Goal: Communication & Community: Answer question/provide support

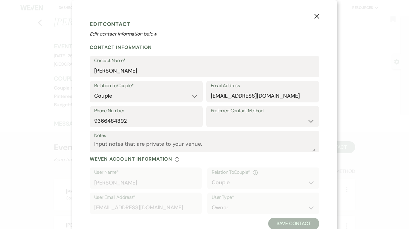
select select "1"
drag, startPoint x: 0, startPoint y: 0, endPoint x: 312, endPoint y: 14, distance: 311.8
click at [312, 14] on button "X" at bounding box center [316, 16] width 41 height 32
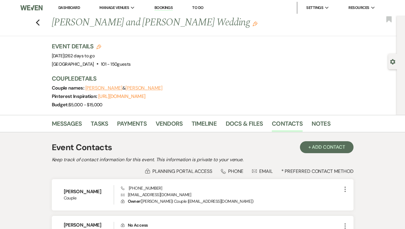
click at [62, 10] on link "Dashboard" at bounding box center [69, 7] width 22 height 5
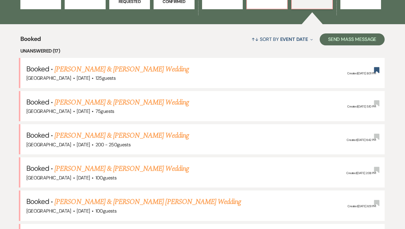
scroll to position [239, 0]
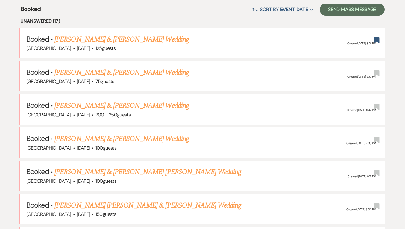
click at [102, 41] on link "[PERSON_NAME] & [PERSON_NAME] Wedding" at bounding box center [121, 39] width 134 height 11
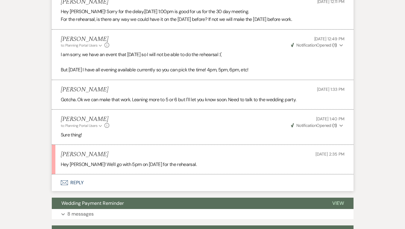
scroll to position [658, 0]
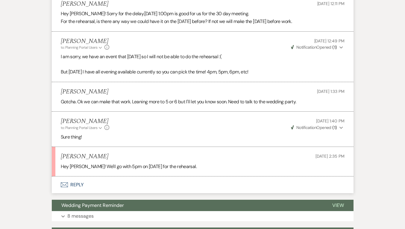
click at [77, 181] on button "Envelope Reply" at bounding box center [202, 185] width 301 height 17
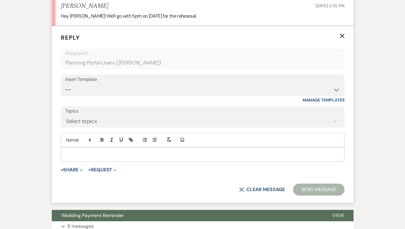
scroll to position [749, 0]
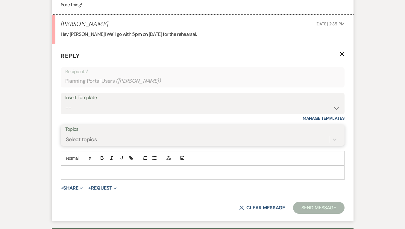
click at [92, 145] on div "Select topics" at bounding box center [202, 139] width 274 height 11
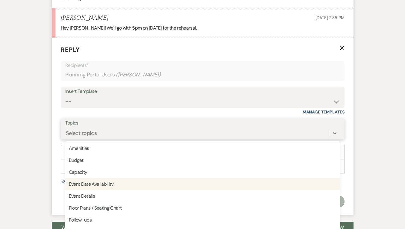
scroll to position [801, 0]
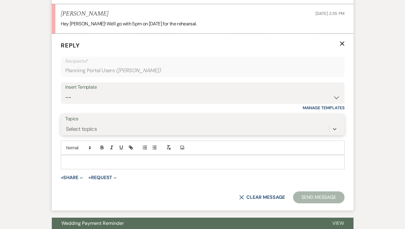
click at [100, 130] on div "Select topics" at bounding box center [196, 129] width 263 height 10
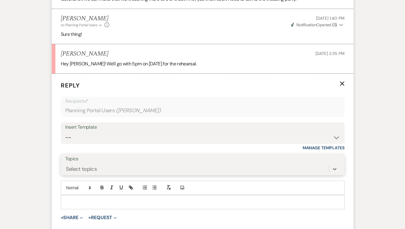
scroll to position [771, 0]
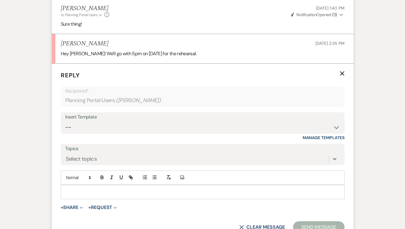
click at [86, 192] on p at bounding box center [202, 192] width 274 height 7
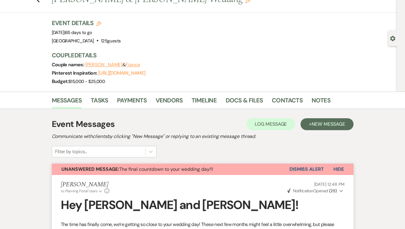
scroll to position [0, 0]
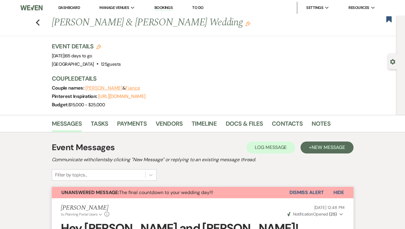
click at [39, 24] on icon "Previous" at bounding box center [38, 22] width 4 height 7
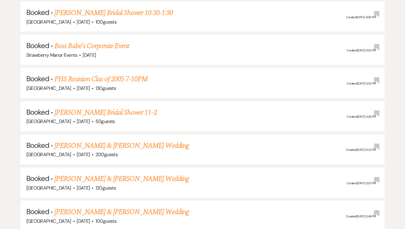
scroll to position [1106, 0]
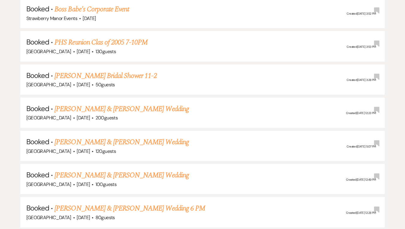
click at [117, 104] on link "[PERSON_NAME] & [PERSON_NAME] Wedding" at bounding box center [121, 109] width 134 height 11
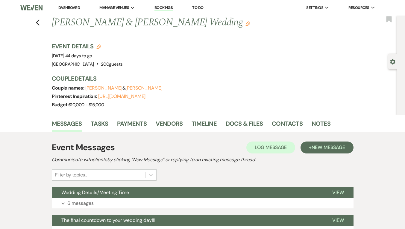
scroll to position [90, 0]
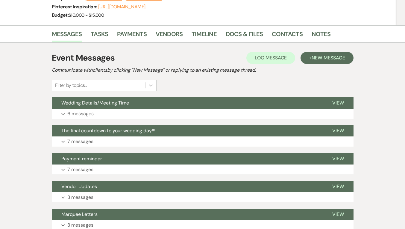
click at [113, 113] on button "Expand 6 messages" at bounding box center [202, 114] width 301 height 10
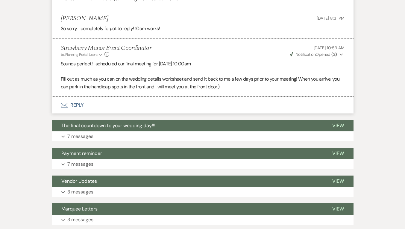
scroll to position [346, 0]
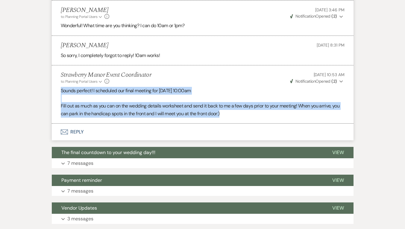
drag, startPoint x: 61, startPoint y: 87, endPoint x: 236, endPoint y: 113, distance: 177.4
click at [236, 113] on div "Sounds perfect! I scheduled our final meeting for [DATE] 10:00am Fill out as mu…" at bounding box center [202, 102] width 283 height 30
copy div "Sounds perfect! I scheduled our final meeting for [DATE] 10:00am Fill out as mu…"
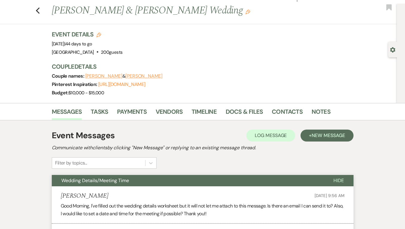
scroll to position [0, 0]
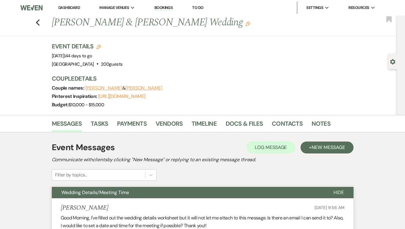
click at [40, 23] on icon "Previous" at bounding box center [38, 22] width 4 height 7
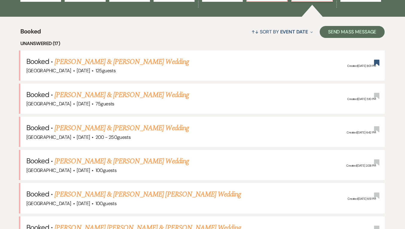
scroll to position [179, 0]
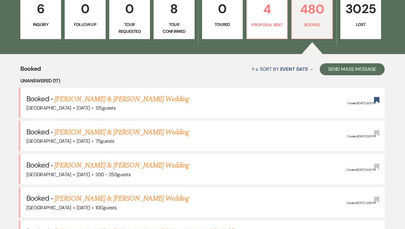
click at [120, 100] on link "[PERSON_NAME] & [PERSON_NAME] Wedding" at bounding box center [121, 99] width 134 height 11
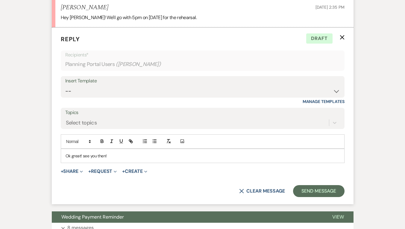
scroll to position [808, 0]
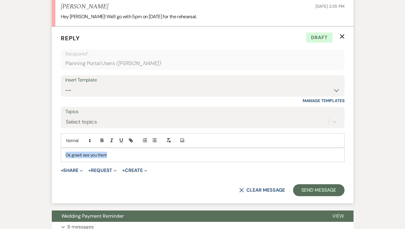
drag, startPoint x: 129, startPoint y: 156, endPoint x: 48, endPoint y: 145, distance: 81.3
click at [48, 145] on div "Event Messages Log Log Message + New Message Communicate with clients by clicki…" at bounding box center [202, 6] width 341 height 1362
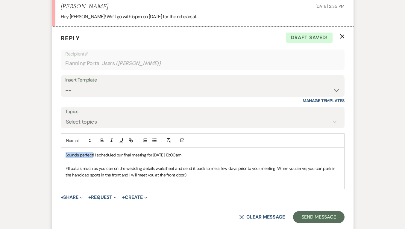
drag, startPoint x: 93, startPoint y: 155, endPoint x: 66, endPoint y: 157, distance: 26.7
click at [66, 157] on span "Sounds perfect! I scheduled our final meeting for [DATE] 10:00am" at bounding box center [123, 154] width 116 height 5
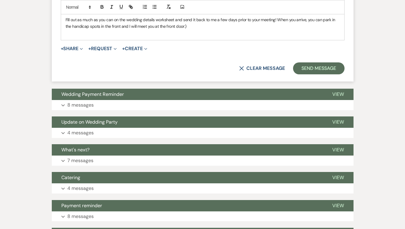
scroll to position [927, 0]
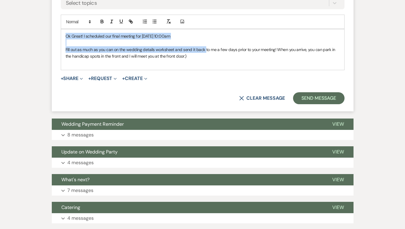
drag, startPoint x: 178, startPoint y: 54, endPoint x: 61, endPoint y: 34, distance: 118.1
click at [61, 34] on div "Ok Great! I scheduled our final meeting for [DATE] 10:00am Fill out as much as …" at bounding box center [202, 49] width 283 height 41
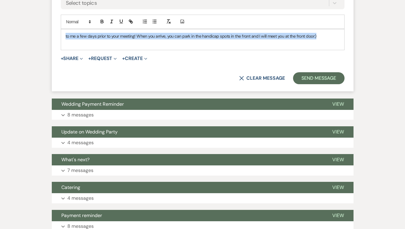
drag, startPoint x: 332, startPoint y: 33, endPoint x: 43, endPoint y: 33, distance: 288.5
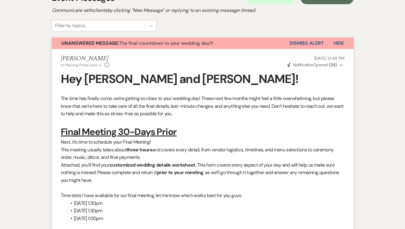
scroll to position [0, 0]
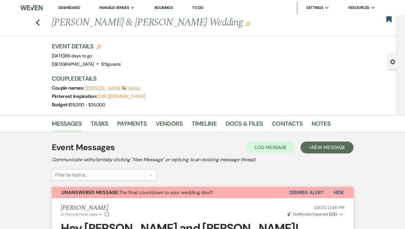
click at [39, 20] on icon "Previous" at bounding box center [38, 22] width 4 height 7
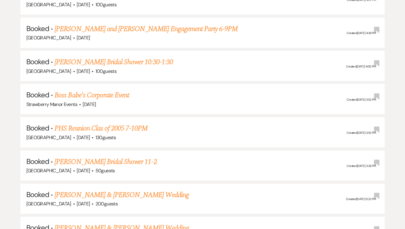
scroll to position [1046, 0]
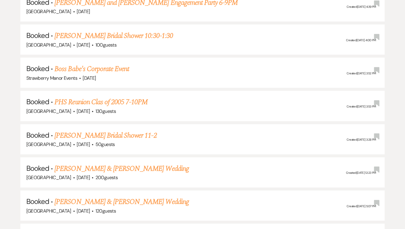
click at [93, 164] on link "[PERSON_NAME] & [PERSON_NAME] Wedding" at bounding box center [121, 169] width 134 height 11
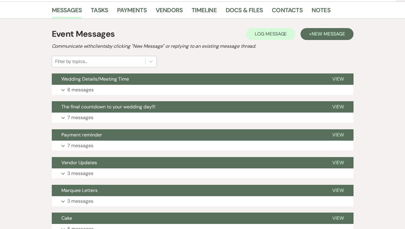
scroll to position [68, 0]
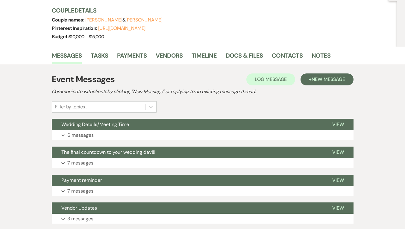
click at [87, 136] on p "6 messages" at bounding box center [80, 136] width 26 height 8
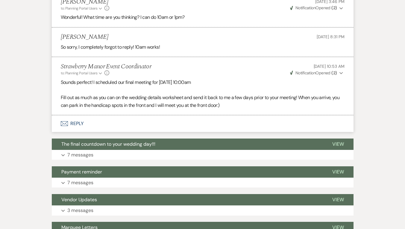
scroll to position [367, 0]
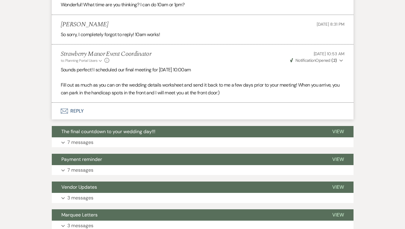
click at [81, 143] on p "7 messages" at bounding box center [80, 143] width 26 height 8
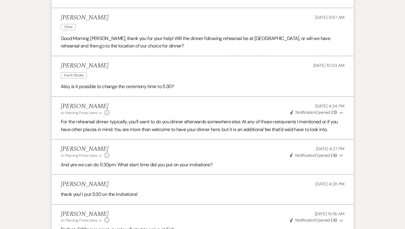
scroll to position [726, 0]
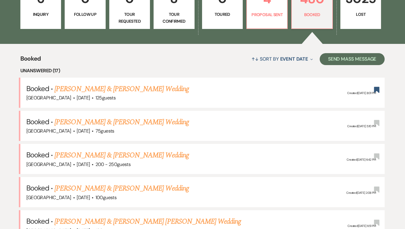
scroll to position [179, 0]
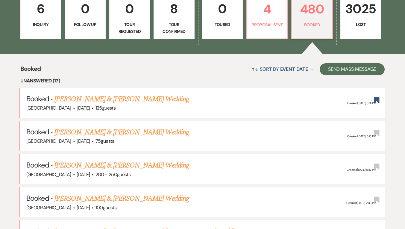
click at [123, 97] on link "[PERSON_NAME] & [PERSON_NAME] Wedding" at bounding box center [121, 99] width 134 height 11
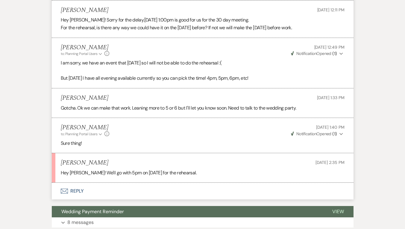
scroll to position [688, 0]
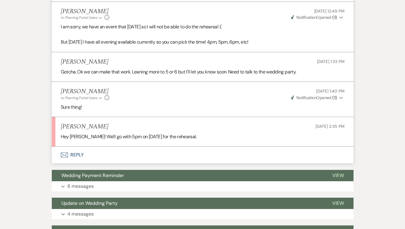
click at [81, 152] on button "Envelope Reply" at bounding box center [202, 155] width 301 height 17
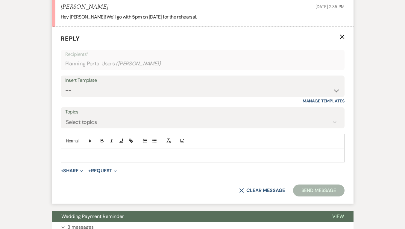
scroll to position [808, 0]
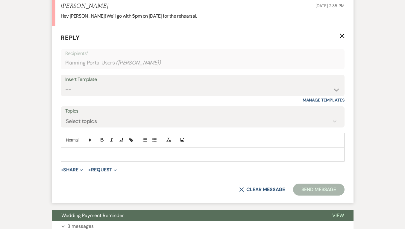
click at [100, 158] on div at bounding box center [202, 155] width 283 height 14
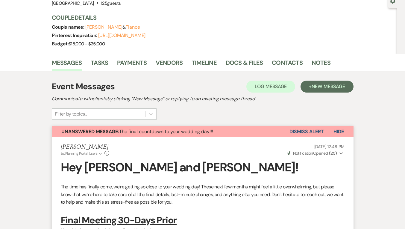
scroll to position [0, 0]
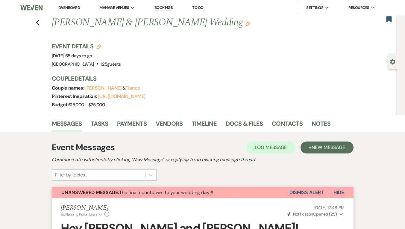
click at [40, 25] on icon "Previous" at bounding box center [38, 22] width 4 height 7
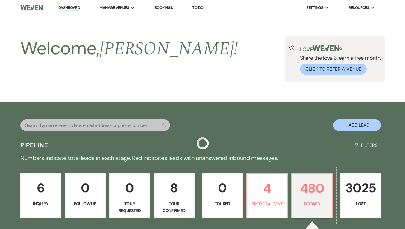
scroll to position [179, 0]
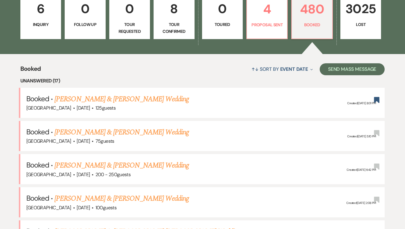
click at [96, 167] on link "[PERSON_NAME] & [PERSON_NAME] Wedding" at bounding box center [121, 165] width 134 height 11
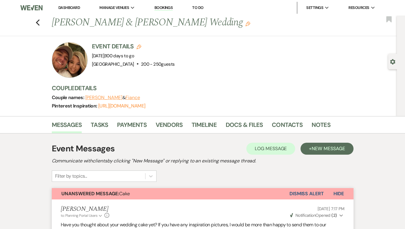
click at [28, 21] on div "Previous [PERSON_NAME] & [PERSON_NAME] Wedding Edit Bookmark" at bounding box center [196, 26] width 399 height 21
click at [39, 25] on use "button" at bounding box center [38, 22] width 4 height 7
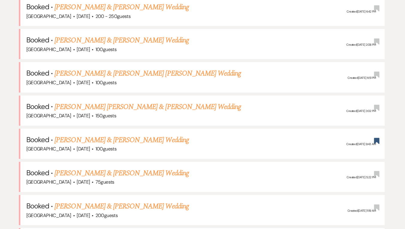
scroll to position [359, 0]
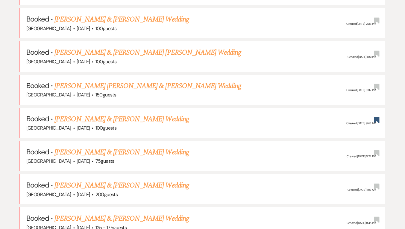
click at [72, 118] on link "[PERSON_NAME] & [PERSON_NAME] Wedding" at bounding box center [121, 119] width 134 height 11
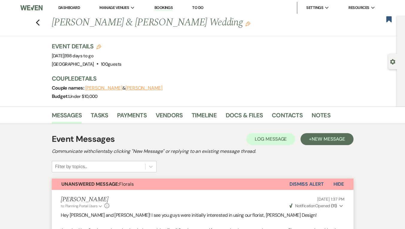
click at [38, 22] on icon "Previous" at bounding box center [38, 22] width 4 height 7
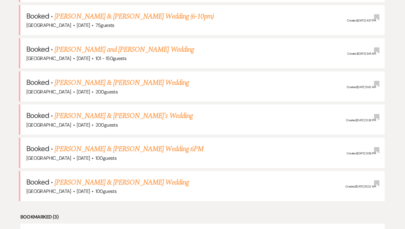
scroll to position [658, 0]
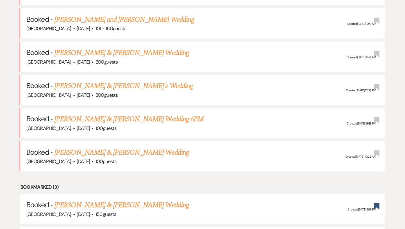
click at [93, 115] on link "[PERSON_NAME] & [PERSON_NAME] Wedding 6PM" at bounding box center [128, 119] width 149 height 11
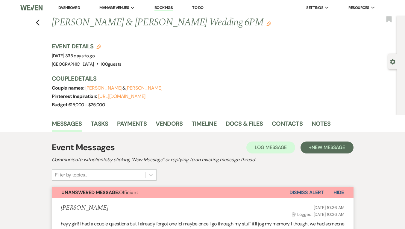
click at [39, 25] on use "button" at bounding box center [38, 22] width 4 height 7
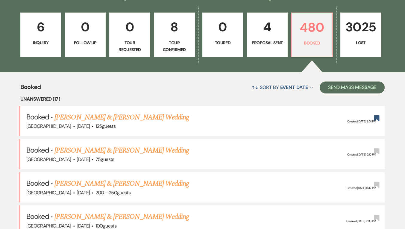
scroll to position [149, 0]
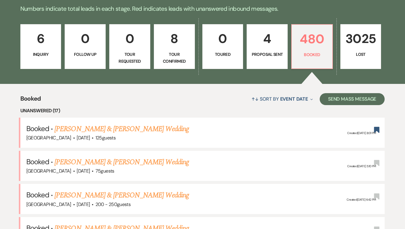
click at [115, 161] on link "[PERSON_NAME] & [PERSON_NAME] Wedding" at bounding box center [121, 162] width 134 height 11
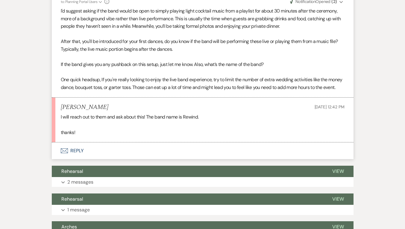
scroll to position [269, 0]
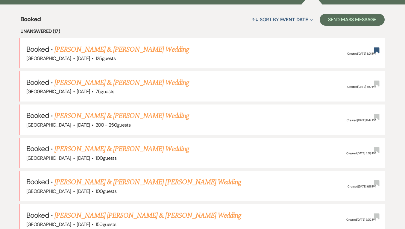
scroll to position [239, 0]
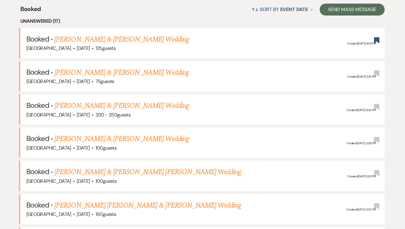
click at [94, 136] on link "[PERSON_NAME] & [PERSON_NAME] Wedding" at bounding box center [121, 139] width 134 height 11
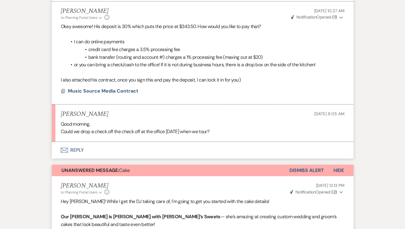
scroll to position [538, 0]
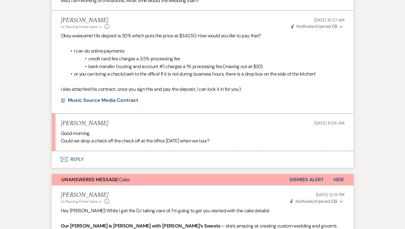
click at [79, 160] on button "Envelope Reply" at bounding box center [202, 159] width 301 height 17
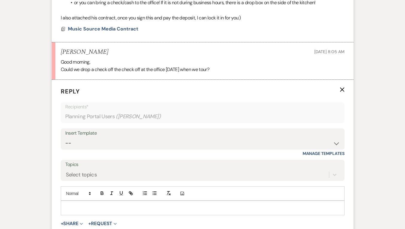
scroll to position [723, 0]
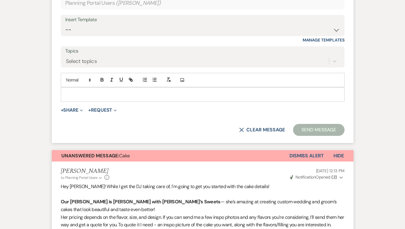
click at [77, 94] on p at bounding box center [202, 94] width 274 height 7
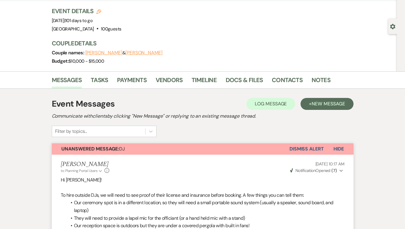
scroll to position [0, 0]
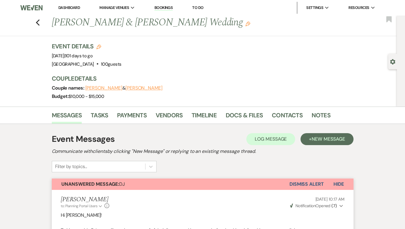
click at [38, 20] on icon "Previous" at bounding box center [38, 22] width 4 height 7
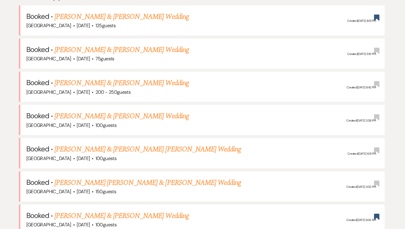
scroll to position [269, 0]
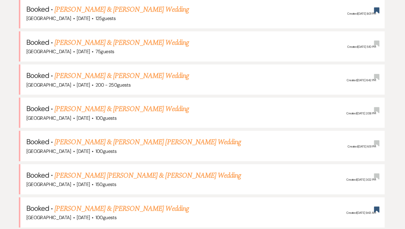
click at [91, 140] on link "[PERSON_NAME] & [PERSON_NAME] [PERSON_NAME] Wedding" at bounding box center [147, 142] width 186 height 11
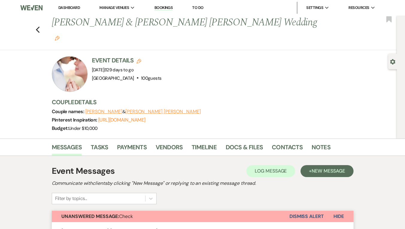
click at [40, 25] on button "Previous" at bounding box center [38, 29] width 4 height 8
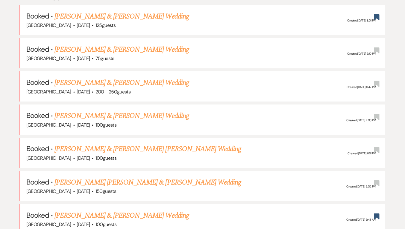
scroll to position [269, 0]
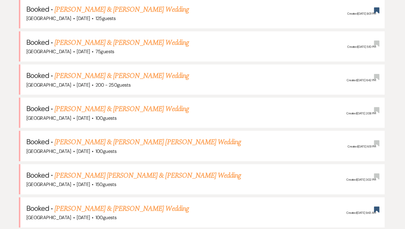
click at [106, 173] on link "[PERSON_NAME] [PERSON_NAME] & [PERSON_NAME] Wedding" at bounding box center [147, 175] width 186 height 11
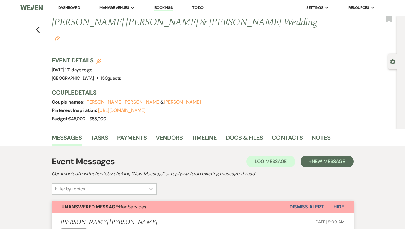
click at [42, 22] on div "Previous [PERSON_NAME] [PERSON_NAME] & [PERSON_NAME] Wedding Edit Bookmark" at bounding box center [196, 33] width 399 height 35
click at [40, 26] on icon "Previous" at bounding box center [38, 29] width 4 height 7
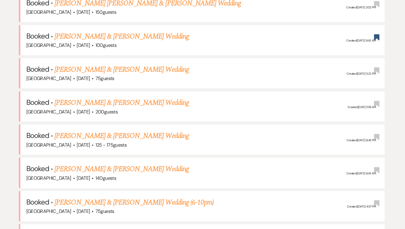
scroll to position [448, 0]
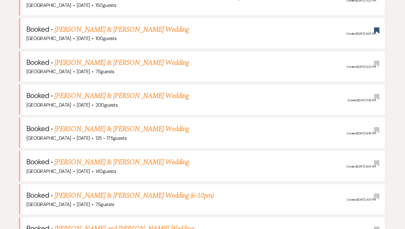
click at [94, 29] on link "[PERSON_NAME] & [PERSON_NAME] Wedding" at bounding box center [121, 29] width 134 height 11
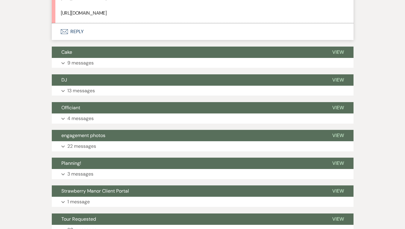
scroll to position [688, 0]
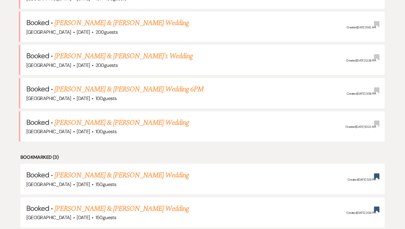
scroll to position [448, 0]
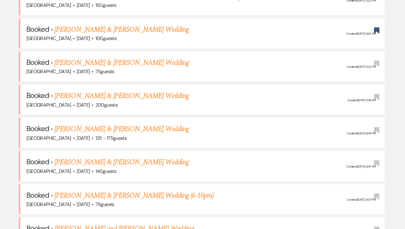
click at [81, 58] on link "[PERSON_NAME] & [PERSON_NAME] Wedding" at bounding box center [121, 62] width 134 height 11
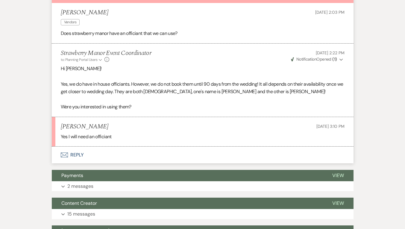
scroll to position [213, 0]
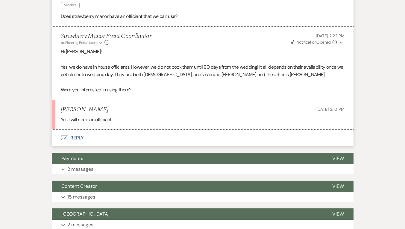
click at [75, 138] on button "Envelope Reply" at bounding box center [202, 138] width 301 height 17
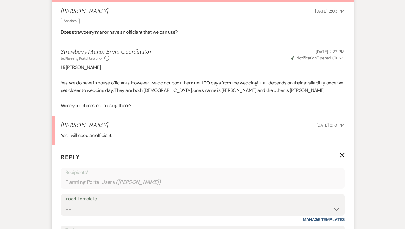
scroll to position [286, 0]
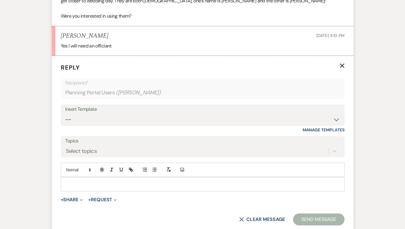
click at [75, 188] on p at bounding box center [202, 184] width 274 height 7
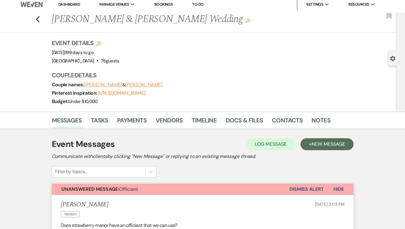
scroll to position [0, 0]
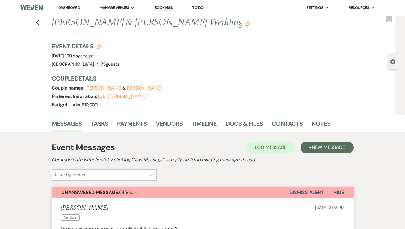
click at [40, 17] on div "Previous [PERSON_NAME] & [PERSON_NAME] Wedding Edit Bookmark" at bounding box center [196, 26] width 399 height 21
click at [39, 21] on icon "Previous" at bounding box center [38, 22] width 4 height 7
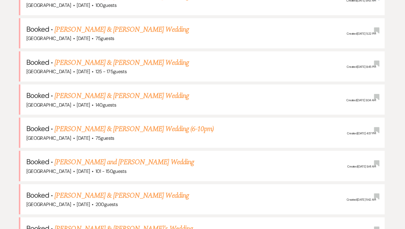
scroll to position [416, 0]
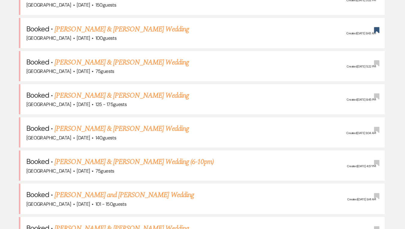
click at [110, 92] on link "[PERSON_NAME] & [PERSON_NAME] Wedding" at bounding box center [121, 95] width 134 height 11
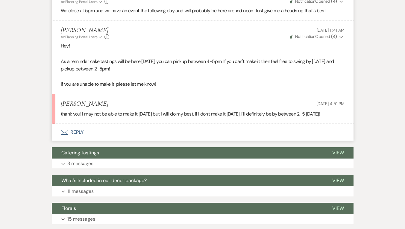
scroll to position [1134, 0]
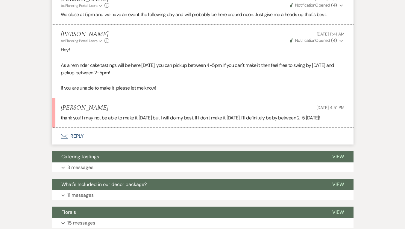
click at [76, 128] on button "Envelope Reply" at bounding box center [202, 136] width 301 height 17
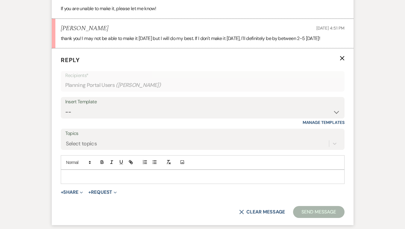
scroll to position [1228, 0]
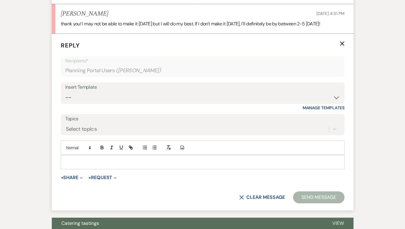
click at [96, 160] on div at bounding box center [202, 162] width 283 height 14
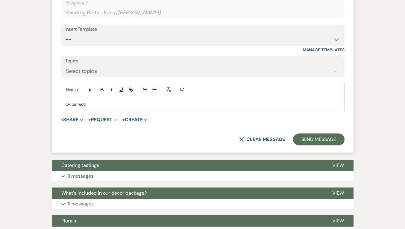
scroll to position [1288, 0]
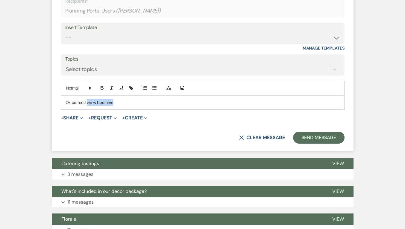
drag, startPoint x: 118, startPoint y: 93, endPoint x: 87, endPoint y: 93, distance: 31.4
click at [87, 99] on p "Ok perfect! we will be here" at bounding box center [202, 102] width 274 height 7
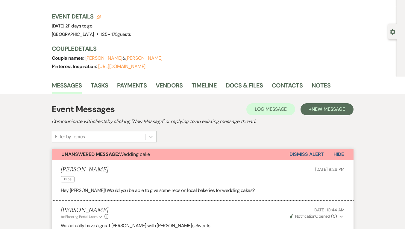
scroll to position [0, 0]
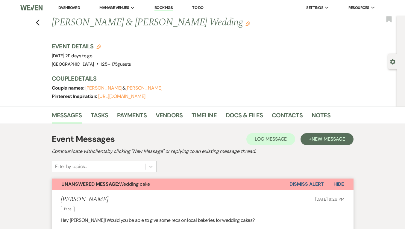
click at [38, 20] on icon "Previous" at bounding box center [38, 22] width 4 height 7
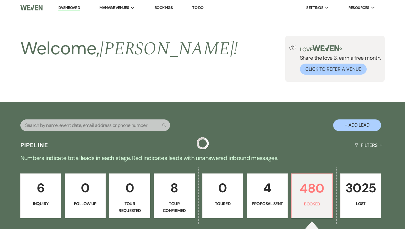
scroll to position [416, 0]
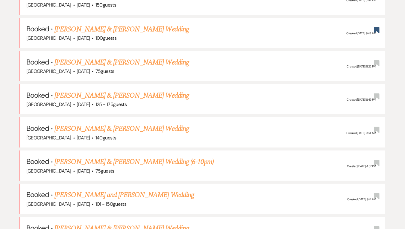
click at [99, 126] on link "[PERSON_NAME] & [PERSON_NAME] Wedding" at bounding box center [121, 128] width 134 height 11
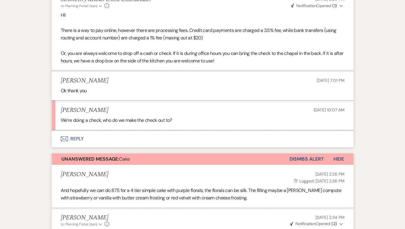
scroll to position [297, 0]
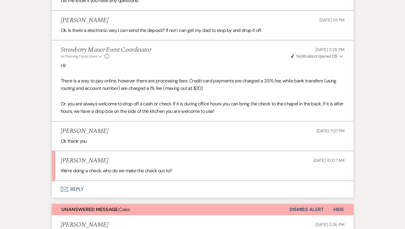
click at [75, 189] on button "Envelope Reply" at bounding box center [202, 189] width 301 height 17
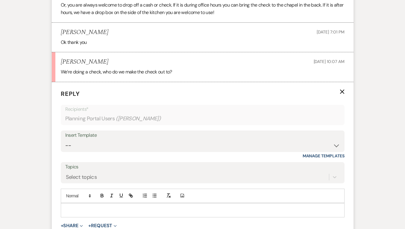
scroll to position [482, 0]
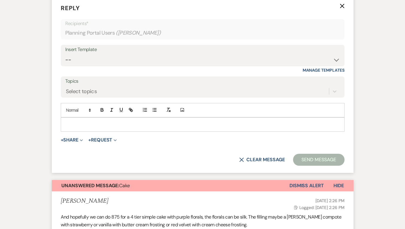
click at [78, 125] on p at bounding box center [202, 124] width 274 height 7
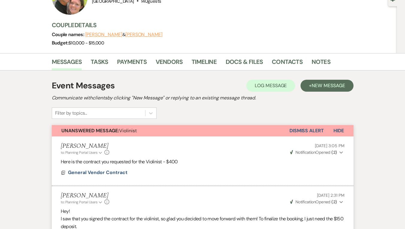
scroll to position [0, 0]
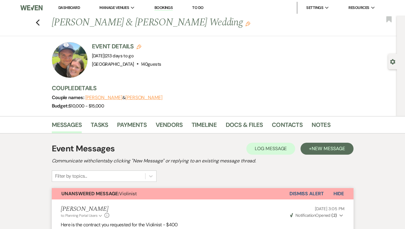
click at [39, 25] on use "button" at bounding box center [38, 22] width 4 height 7
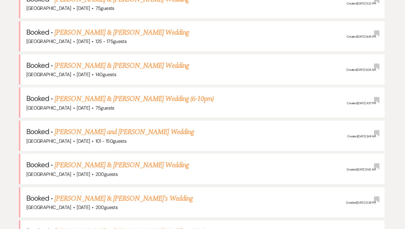
scroll to position [413, 0]
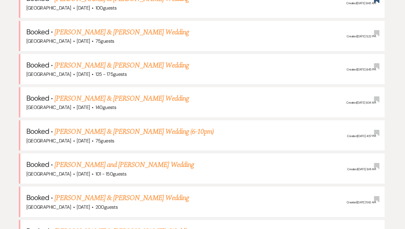
click at [96, 97] on link "[PERSON_NAME] & [PERSON_NAME] Wedding" at bounding box center [121, 98] width 134 height 11
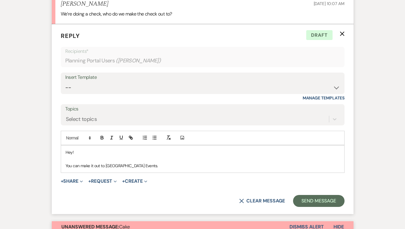
scroll to position [458, 0]
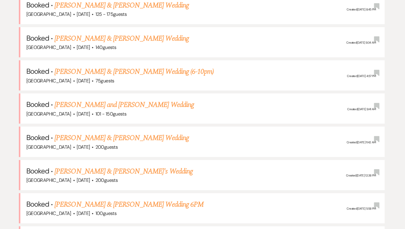
scroll to position [502, 0]
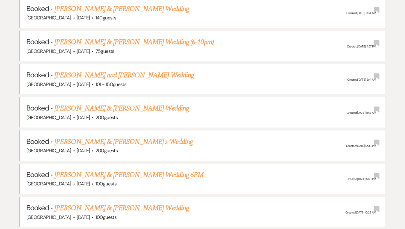
click at [68, 43] on link "[PERSON_NAME] & [PERSON_NAME] Wedding (6-10pm)" at bounding box center [133, 42] width 159 height 11
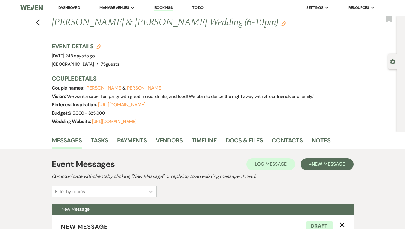
click at [39, 22] on icon "Previous" at bounding box center [38, 22] width 4 height 7
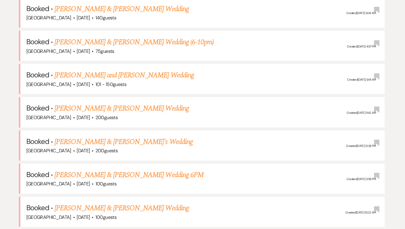
scroll to position [469, 0]
click at [141, 70] on link "[PERSON_NAME] and [PERSON_NAME] Wedding" at bounding box center [123, 75] width 139 height 11
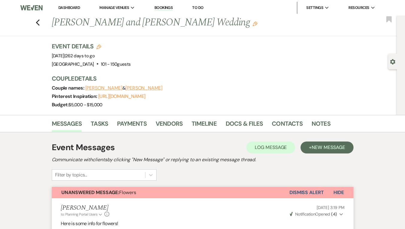
click at [38, 23] on icon "Previous" at bounding box center [38, 22] width 4 height 7
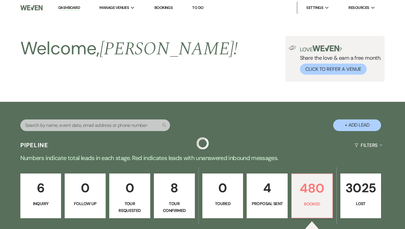
scroll to position [469, 0]
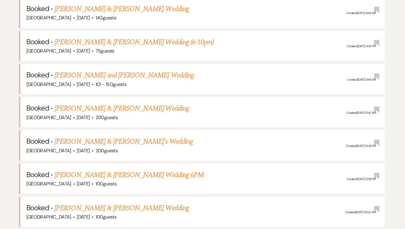
click at [73, 104] on link "[PERSON_NAME] & [PERSON_NAME] Wedding" at bounding box center [121, 108] width 134 height 11
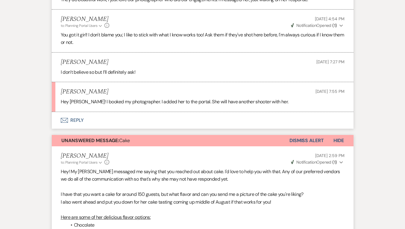
scroll to position [359, 0]
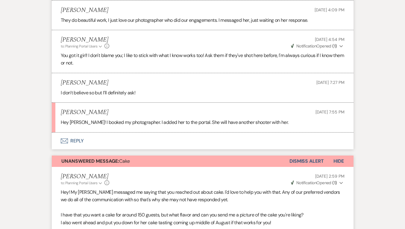
click at [81, 140] on button "Envelope Reply" at bounding box center [202, 141] width 301 height 17
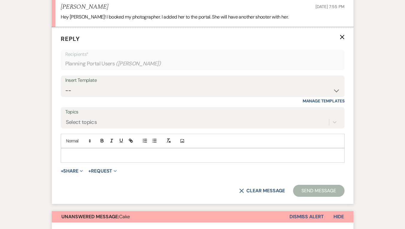
scroll to position [466, 0]
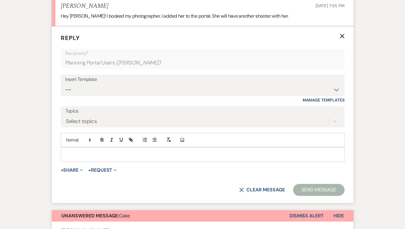
click at [89, 153] on p at bounding box center [202, 154] width 274 height 7
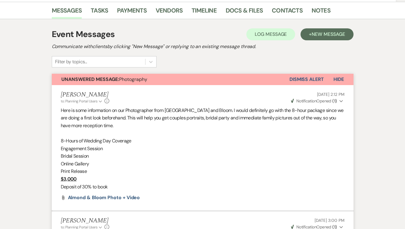
scroll to position [60, 0]
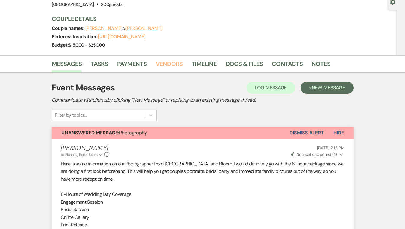
click at [170, 63] on link "Vendors" at bounding box center [168, 65] width 27 height 13
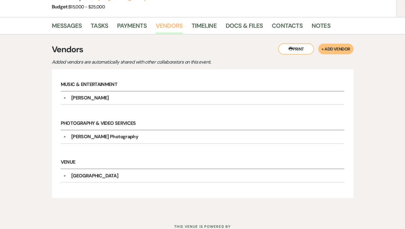
scroll to position [119, 0]
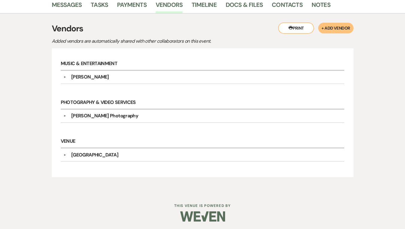
click at [105, 114] on div "[PERSON_NAME] Photography" at bounding box center [104, 115] width 67 height 7
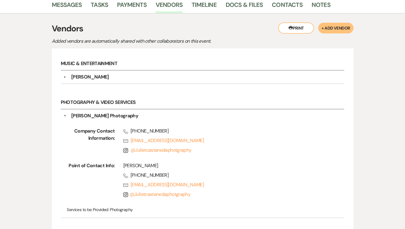
click at [105, 115] on div "[PERSON_NAME] Photography" at bounding box center [104, 115] width 67 height 7
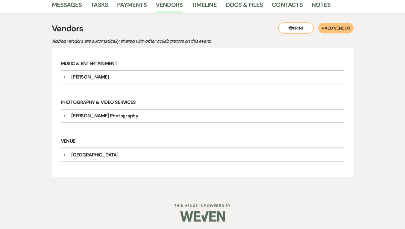
scroll to position [0, 0]
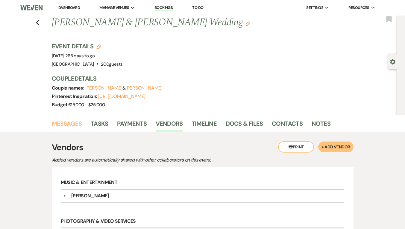
click at [70, 121] on link "Messages" at bounding box center [67, 125] width 30 height 13
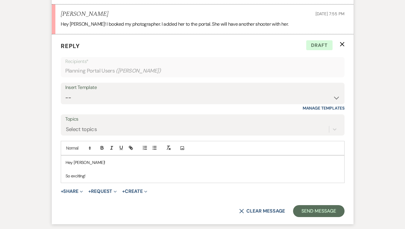
scroll to position [472, 0]
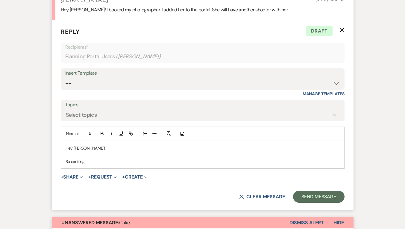
click at [91, 164] on p "So exciting!" at bounding box center [202, 161] width 274 height 7
click at [89, 161] on p "So exciting, Can't wait to see how they turn out!" at bounding box center [202, 161] width 274 height 7
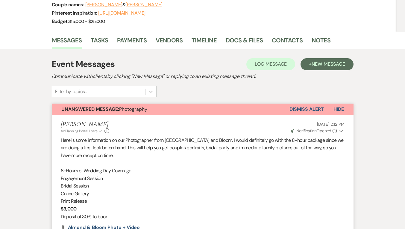
scroll to position [0, 0]
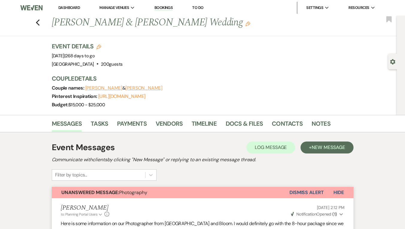
click at [40, 22] on icon "Previous" at bounding box center [38, 22] width 4 height 7
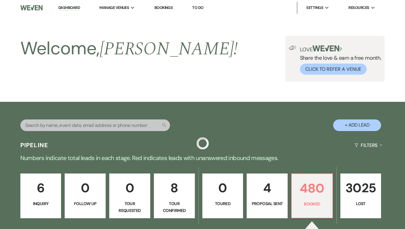
scroll to position [469, 0]
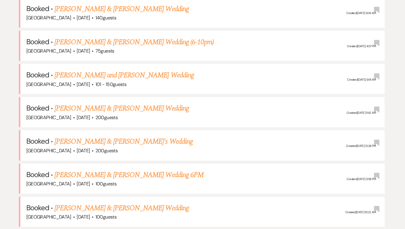
click at [66, 138] on link "[PERSON_NAME] & [PERSON_NAME]'s Wedding" at bounding box center [123, 141] width 138 height 11
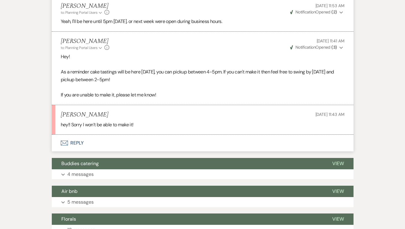
scroll to position [3128, 0]
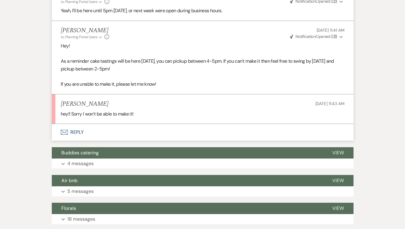
click at [79, 124] on button "Envelope Reply" at bounding box center [202, 132] width 301 height 17
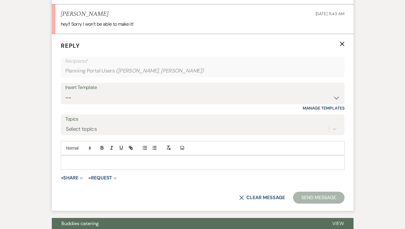
scroll to position [3219, 0]
click at [95, 159] on p at bounding box center [202, 162] width 274 height 7
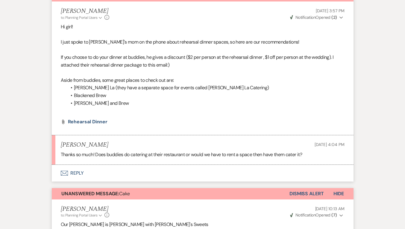
scroll to position [0, 0]
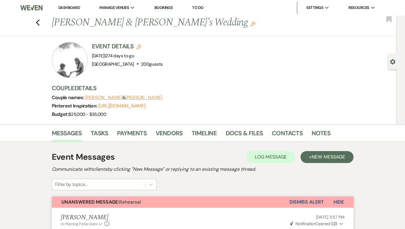
click at [40, 23] on icon "Previous" at bounding box center [38, 22] width 4 height 7
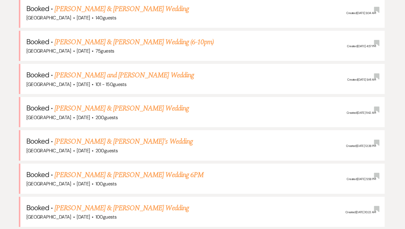
scroll to position [559, 0]
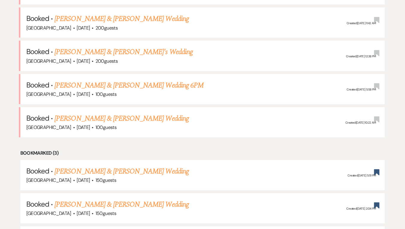
click at [89, 50] on link "[PERSON_NAME] & [PERSON_NAME]'s Wedding" at bounding box center [123, 52] width 138 height 11
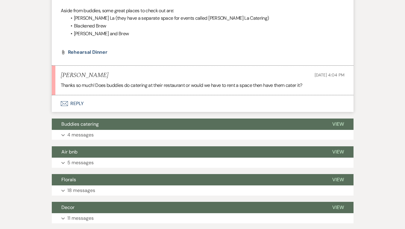
scroll to position [3370, 0]
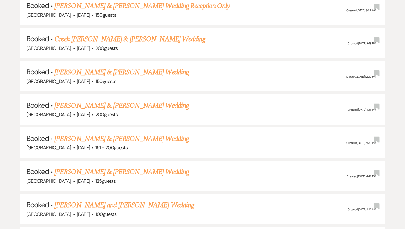
scroll to position [559, 0]
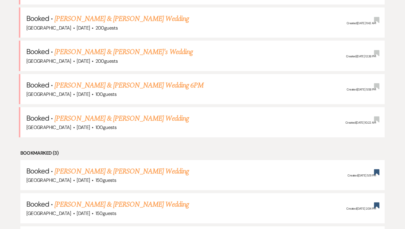
click at [65, 83] on link "[PERSON_NAME] & [PERSON_NAME] Wedding 6PM" at bounding box center [128, 85] width 149 height 11
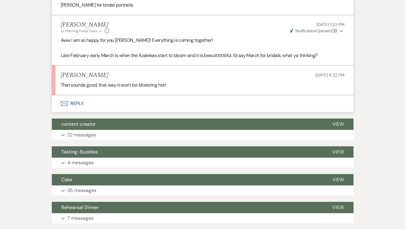
scroll to position [469, 0]
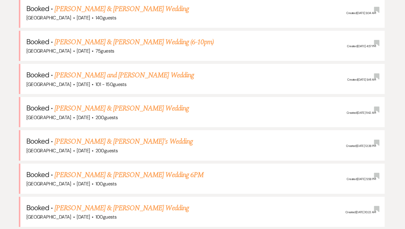
scroll to position [559, 0]
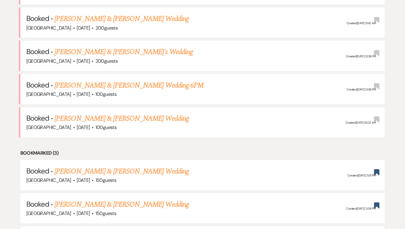
click at [105, 113] on link "[PERSON_NAME] & [PERSON_NAME] Wedding" at bounding box center [121, 118] width 134 height 11
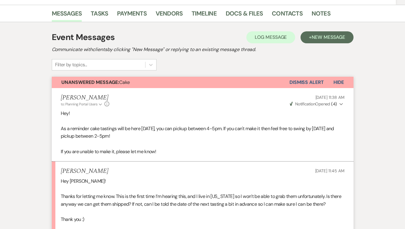
scroll to position [105, 0]
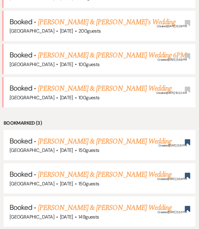
scroll to position [568, 0]
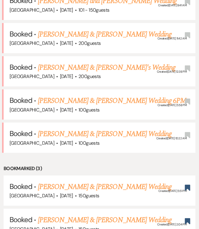
click at [110, 129] on link "[PERSON_NAME] & [PERSON_NAME] Wedding" at bounding box center [105, 134] width 134 height 11
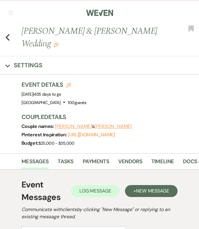
click at [7, 43] on div "Previous [PERSON_NAME] & [PERSON_NAME] Wedding Edit Bookmark" at bounding box center [98, 40] width 202 height 31
click at [7, 37] on icon "Previous" at bounding box center [7, 37] width 4 height 7
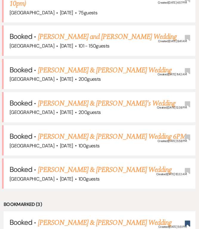
scroll to position [474, 0]
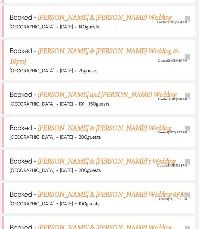
click at [66, 123] on link "[PERSON_NAME] & [PERSON_NAME] Wedding" at bounding box center [105, 128] width 134 height 11
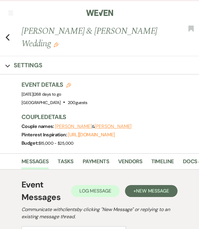
click at [114, 124] on button "[PERSON_NAME]" at bounding box center [113, 126] width 37 height 5
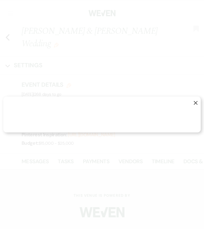
select select "1"
select select "text"
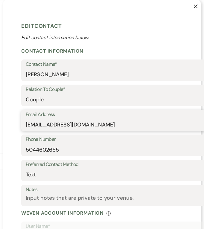
drag, startPoint x: 112, startPoint y: 121, endPoint x: 21, endPoint y: 122, distance: 90.6
click at [21, 122] on div "Email Address [EMAIL_ADDRESS][DOMAIN_NAME]" at bounding box center [136, 121] width 230 height 22
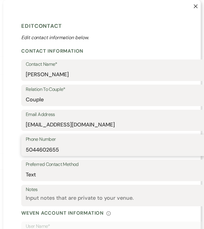
drag, startPoint x: 60, startPoint y: 149, endPoint x: 22, endPoint y: 149, distance: 38.6
click at [22, 149] on div "Phone Number [PHONE_NUMBER]" at bounding box center [136, 146] width 230 height 22
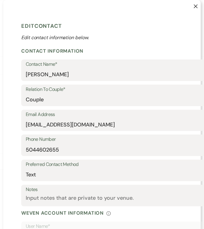
click at [190, 4] on button "X" at bounding box center [190, 9] width 19 height 18
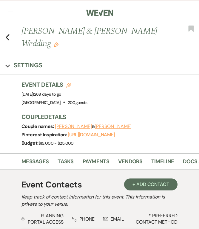
click at [65, 128] on button "[PERSON_NAME]" at bounding box center [73, 126] width 37 height 5
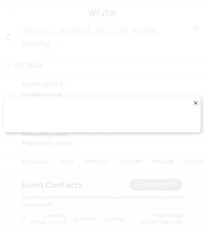
select select "1"
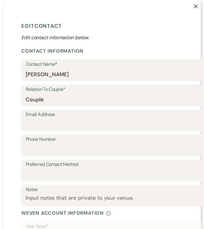
click at [191, 4] on button "X" at bounding box center [190, 9] width 19 height 18
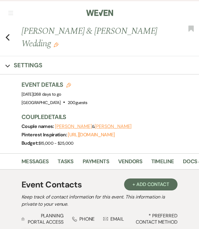
click at [7, 34] on icon "Previous" at bounding box center [7, 37] width 4 height 7
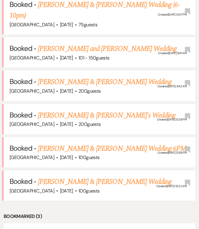
scroll to position [507, 0]
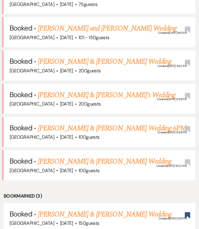
click at [77, 90] on link "[PERSON_NAME] & [PERSON_NAME]'s Wedding" at bounding box center [107, 95] width 138 height 11
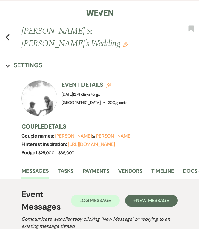
click at [98, 134] on button "[PERSON_NAME]" at bounding box center [113, 136] width 37 height 5
select select "1"
select select "text"
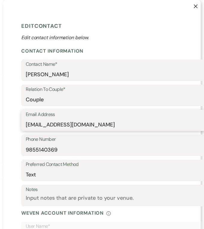
drag, startPoint x: 91, startPoint y: 127, endPoint x: 26, endPoint y: 121, distance: 65.2
click at [26, 121] on input "[EMAIL_ADDRESS][DOMAIN_NAME]" at bounding box center [136, 125] width 221 height 12
click at [192, 9] on button "X" at bounding box center [190, 9] width 19 height 18
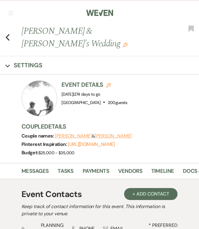
click at [112, 134] on button "[PERSON_NAME]" at bounding box center [113, 136] width 37 height 5
select select "1"
select select "text"
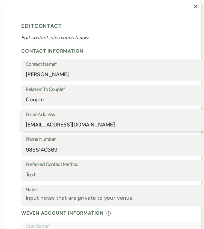
drag, startPoint x: 55, startPoint y: 133, endPoint x: 20, endPoint y: 131, distance: 34.7
click at [21, 131] on div "Email Address [EMAIL_ADDRESS][DOMAIN_NAME]" at bounding box center [136, 122] width 230 height 25
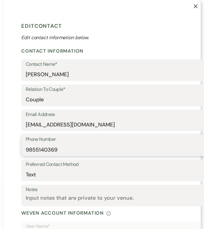
drag, startPoint x: 59, startPoint y: 148, endPoint x: 23, endPoint y: 149, distance: 36.5
click at [23, 149] on div "Phone Number [PHONE_NUMBER]" at bounding box center [136, 146] width 230 height 22
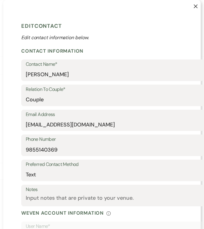
click at [196, 4] on button "X" at bounding box center [190, 9] width 19 height 18
